Goal: Task Accomplishment & Management: Manage account settings

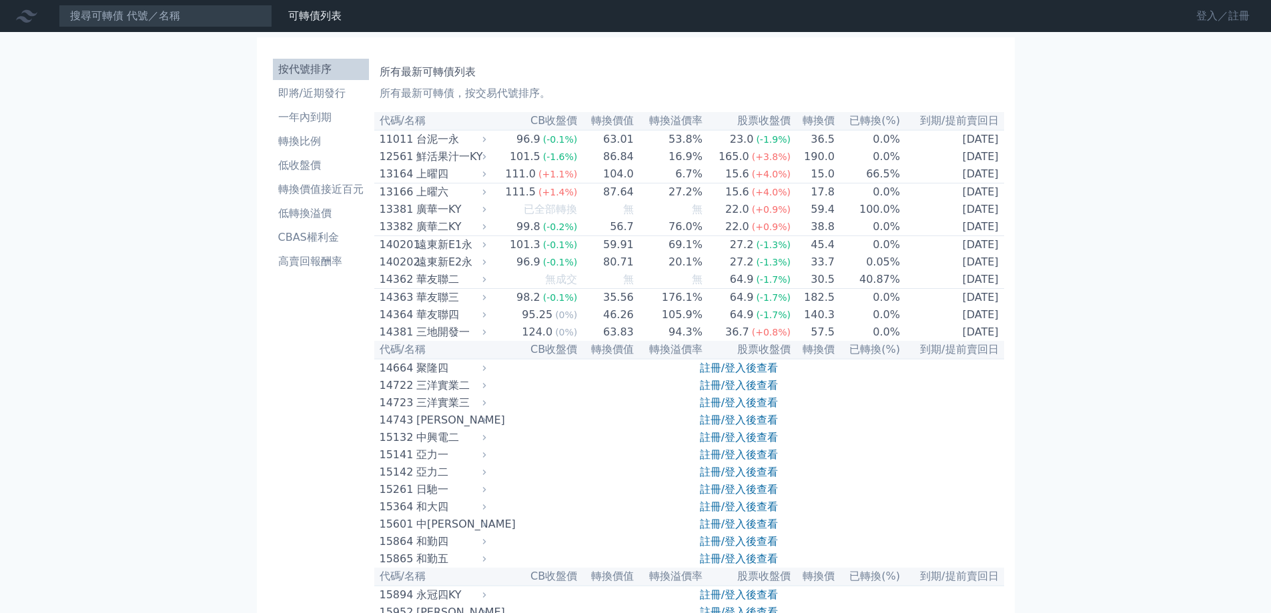
click at [1196, 18] on link "登入／註冊" at bounding box center [1222, 15] width 75 height 21
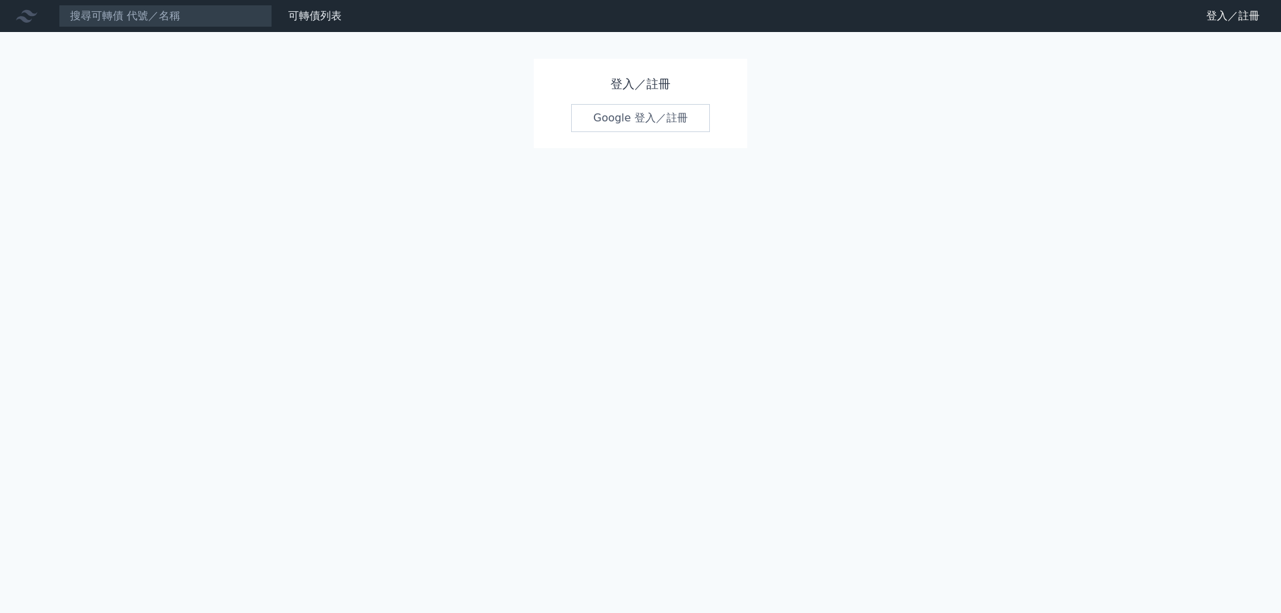
click at [637, 132] on link "Google 登入／註冊" at bounding box center [640, 118] width 139 height 28
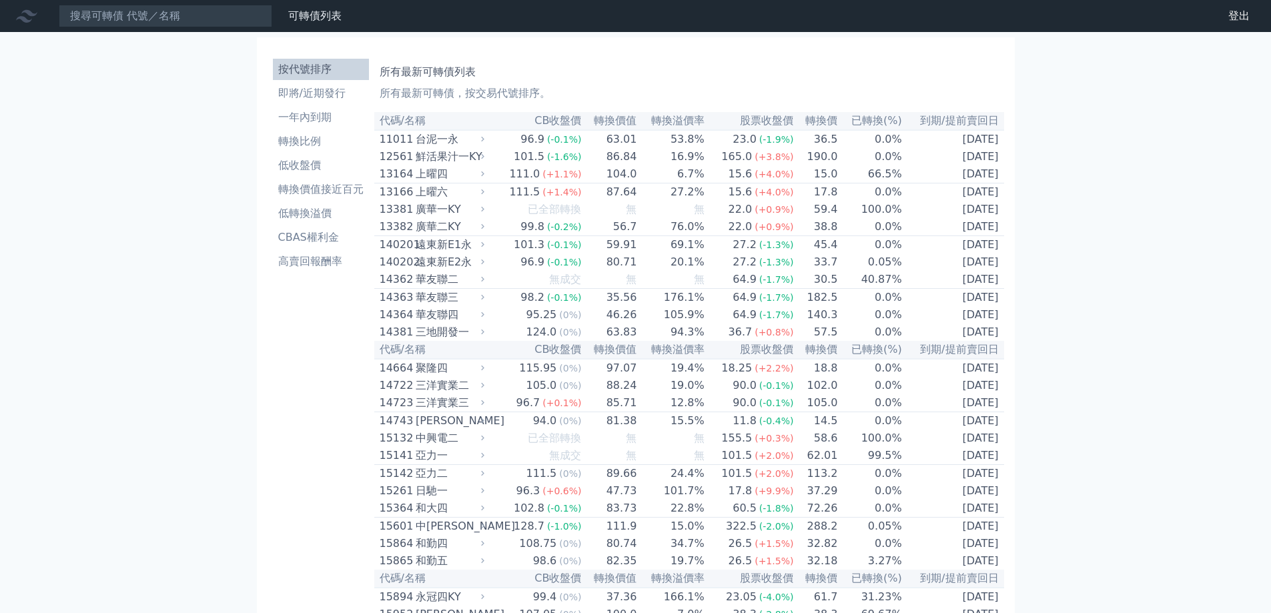
scroll to position [4920, 0]
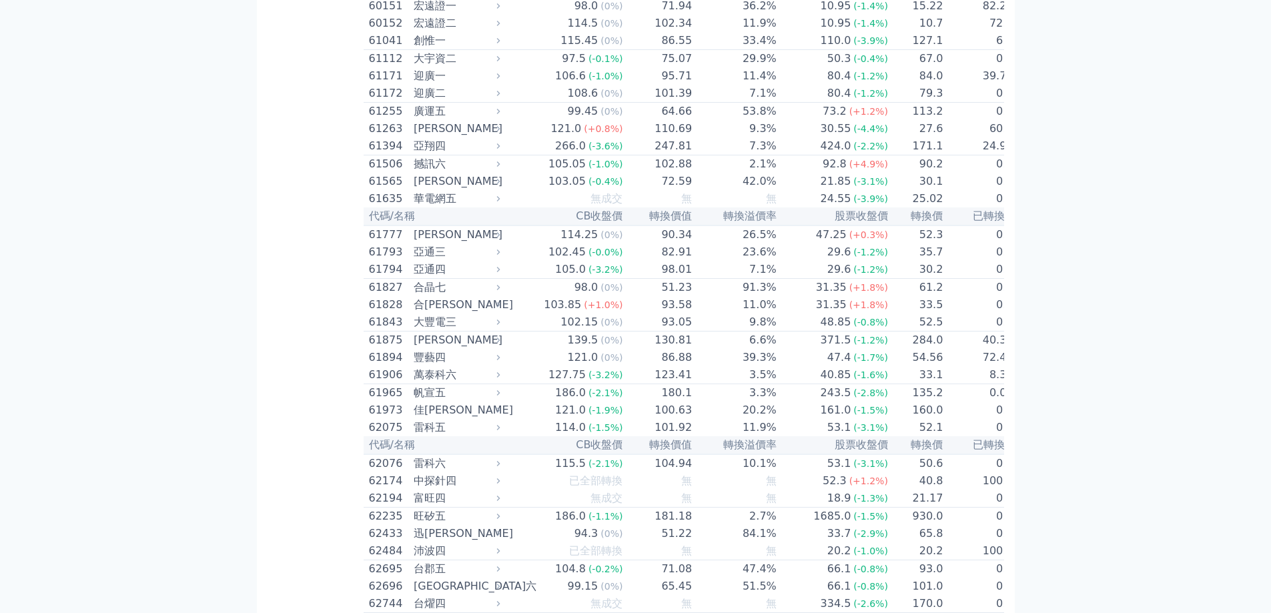
scroll to position [5031, 0]
